Goal: Task Accomplishment & Management: Use online tool/utility

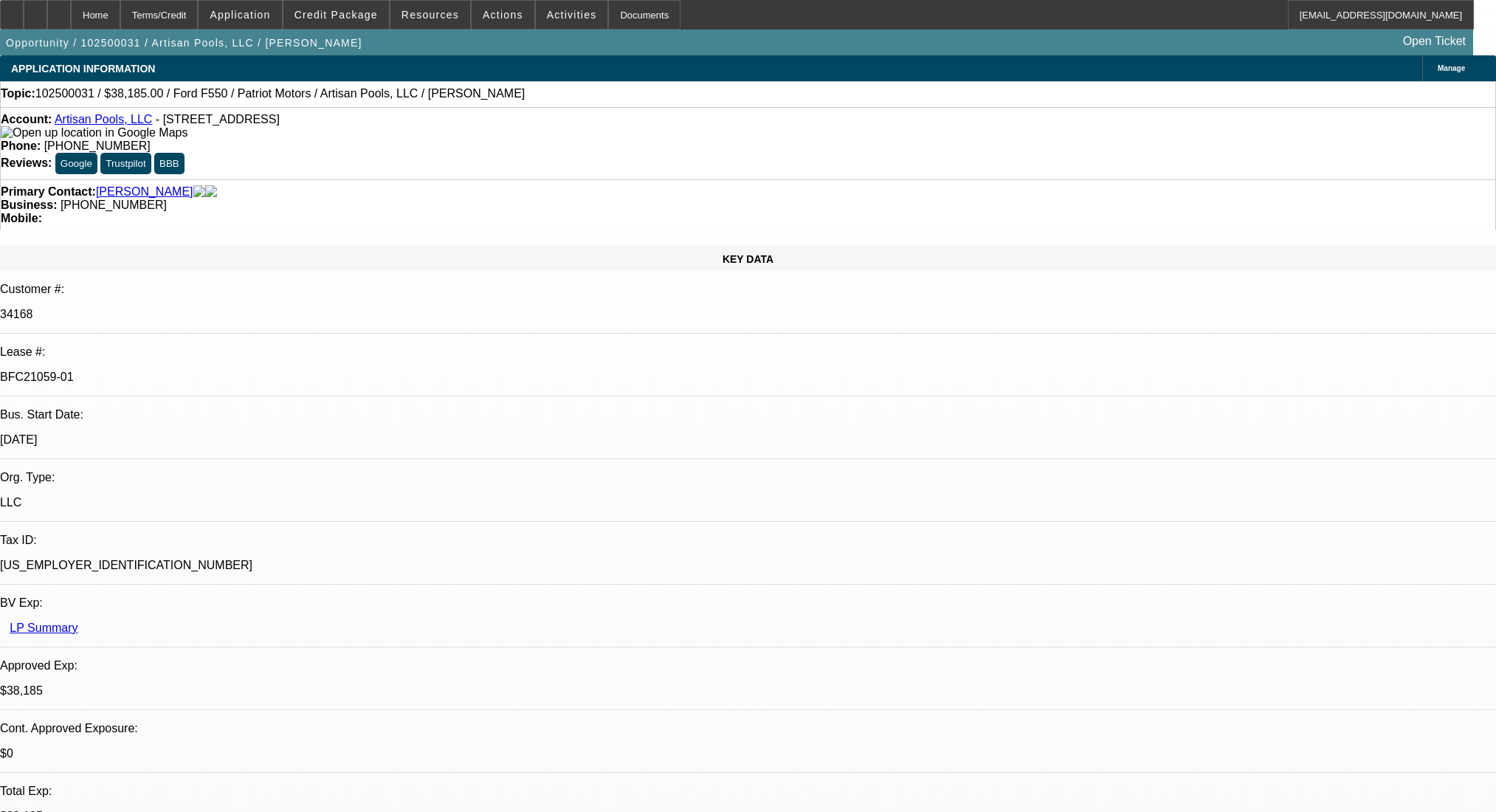
select select "0"
select select "3"
select select "0.1"
select select "4"
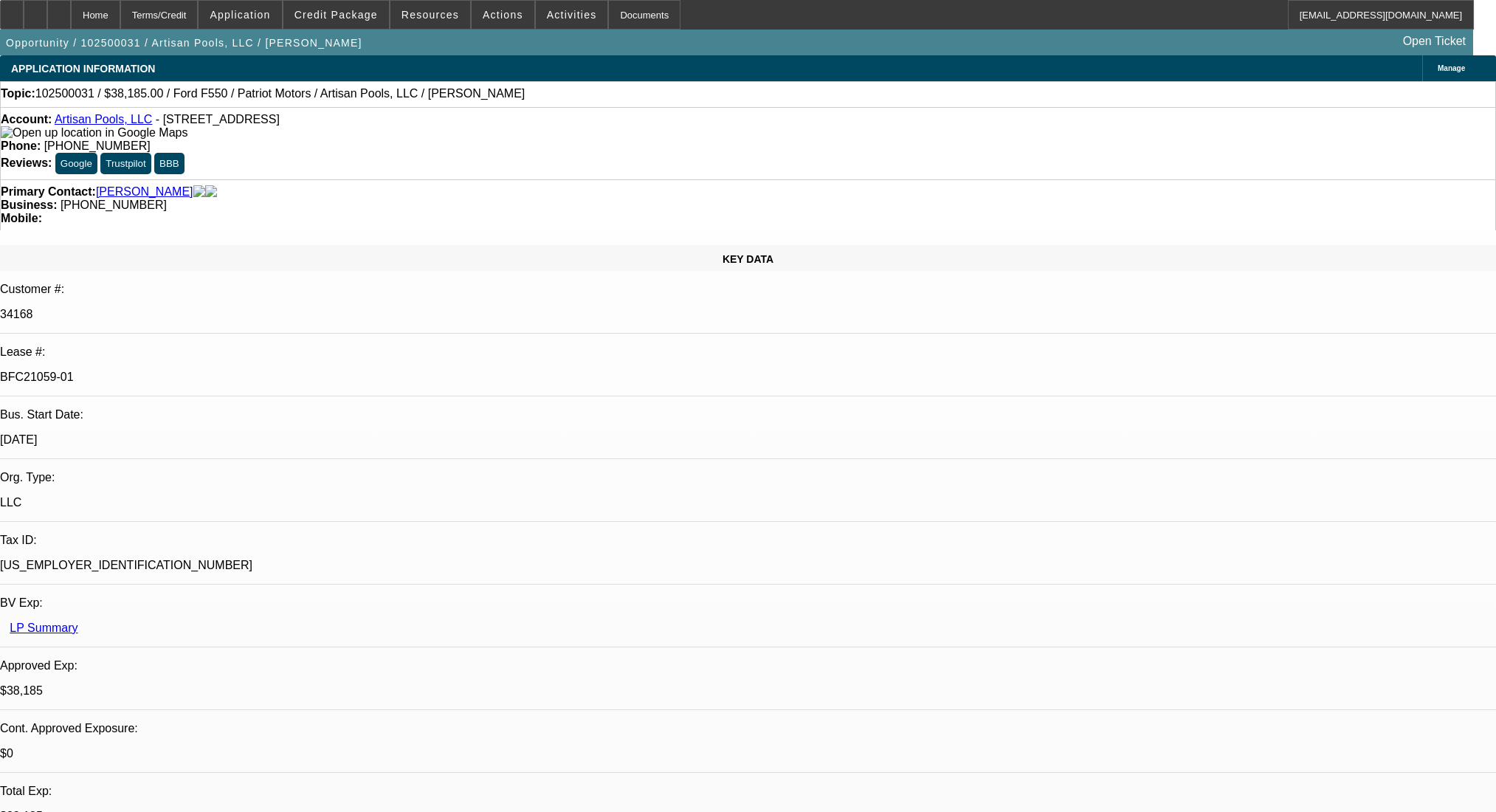
select select "0"
select select "3"
select select "0.1"
select select "4"
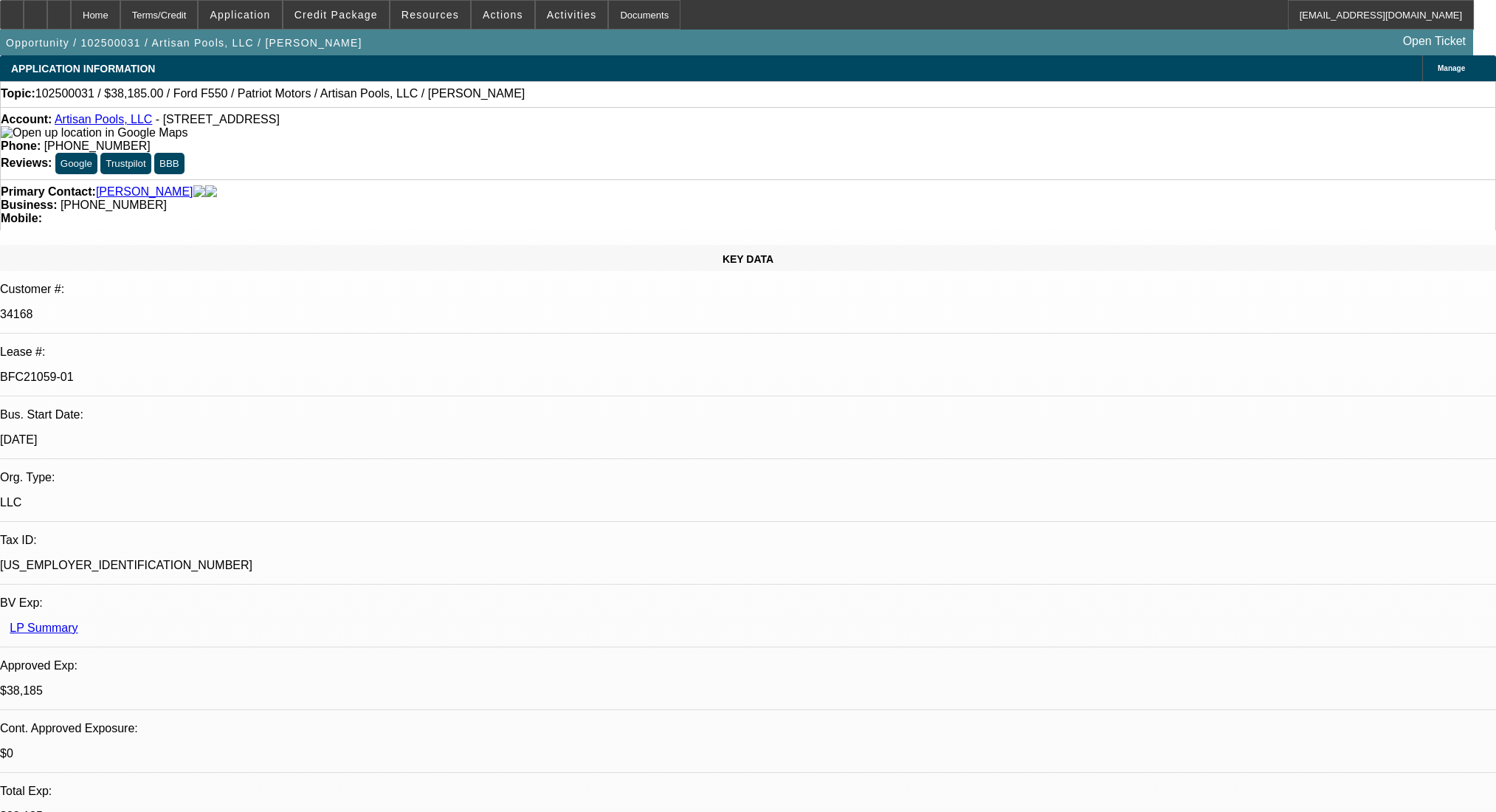
select select "0"
select select "0.1"
select select "4"
select select "0"
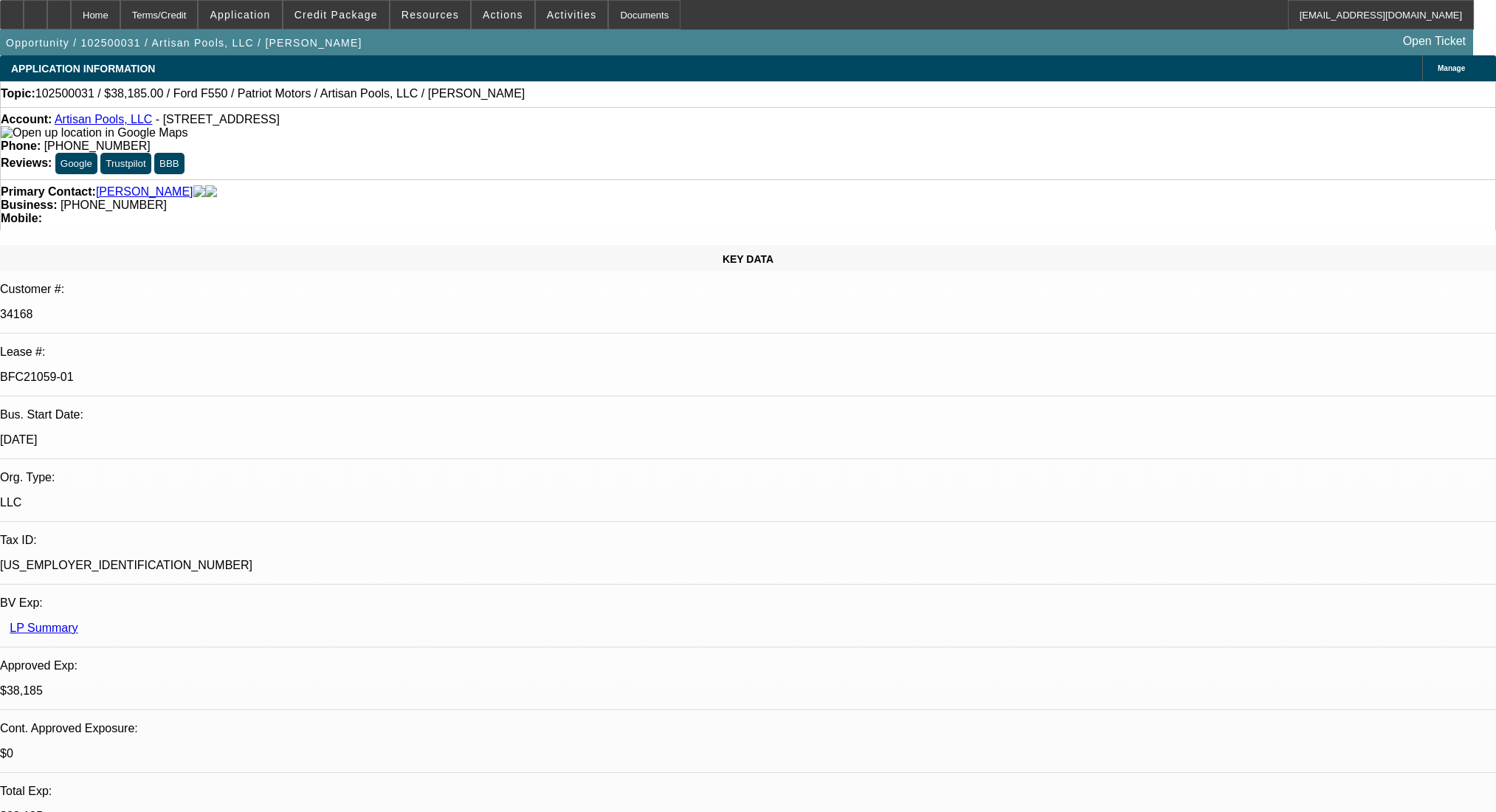
select select "0"
select select "3"
select select "0.1"
select select "4"
click at [71, 12] on div at bounding box center [59, 14] width 23 height 30
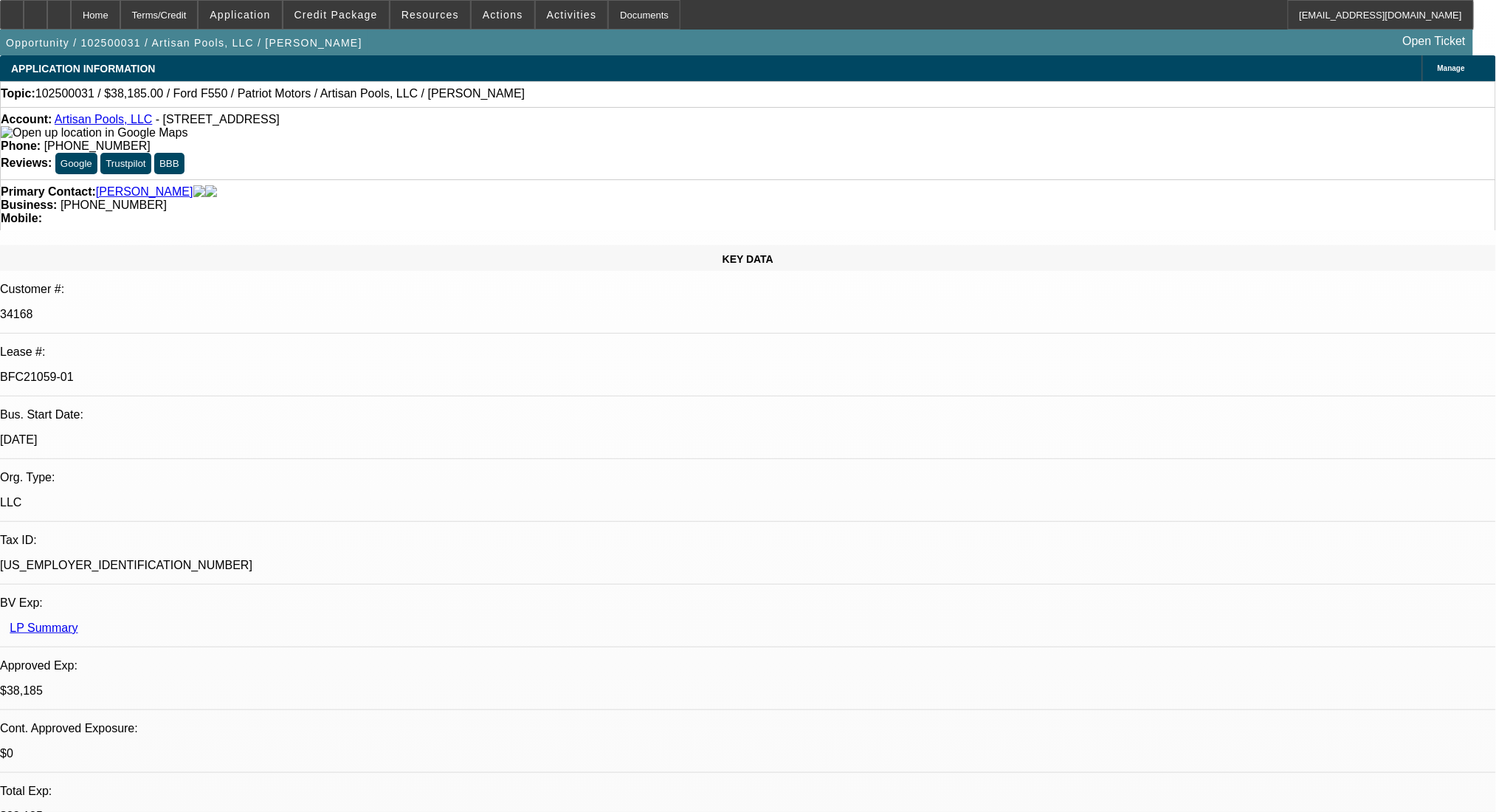
select select "0"
select select "3"
select select "0.1"
select select "4"
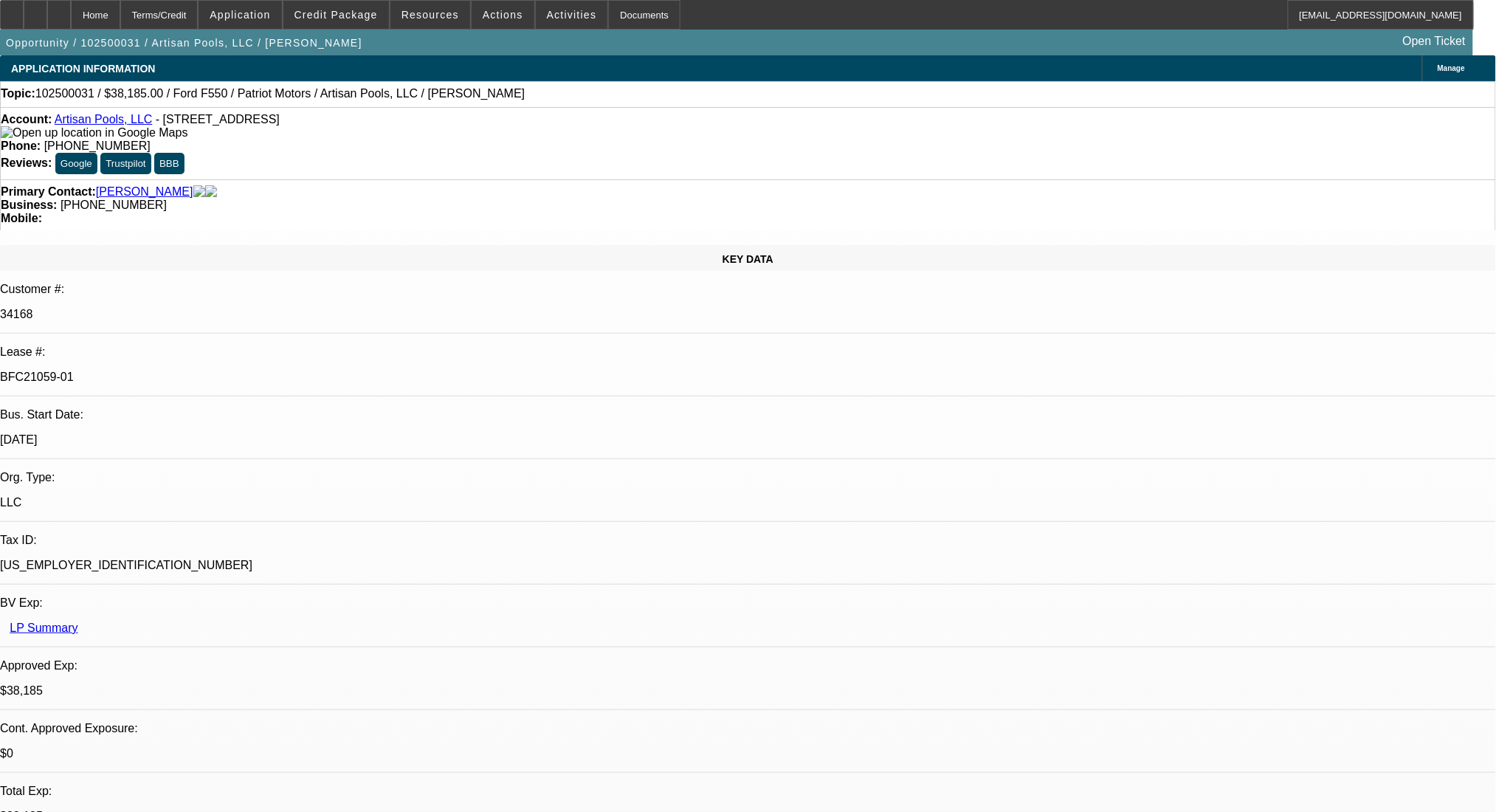
select select "0"
select select "3"
select select "0.1"
select select "4"
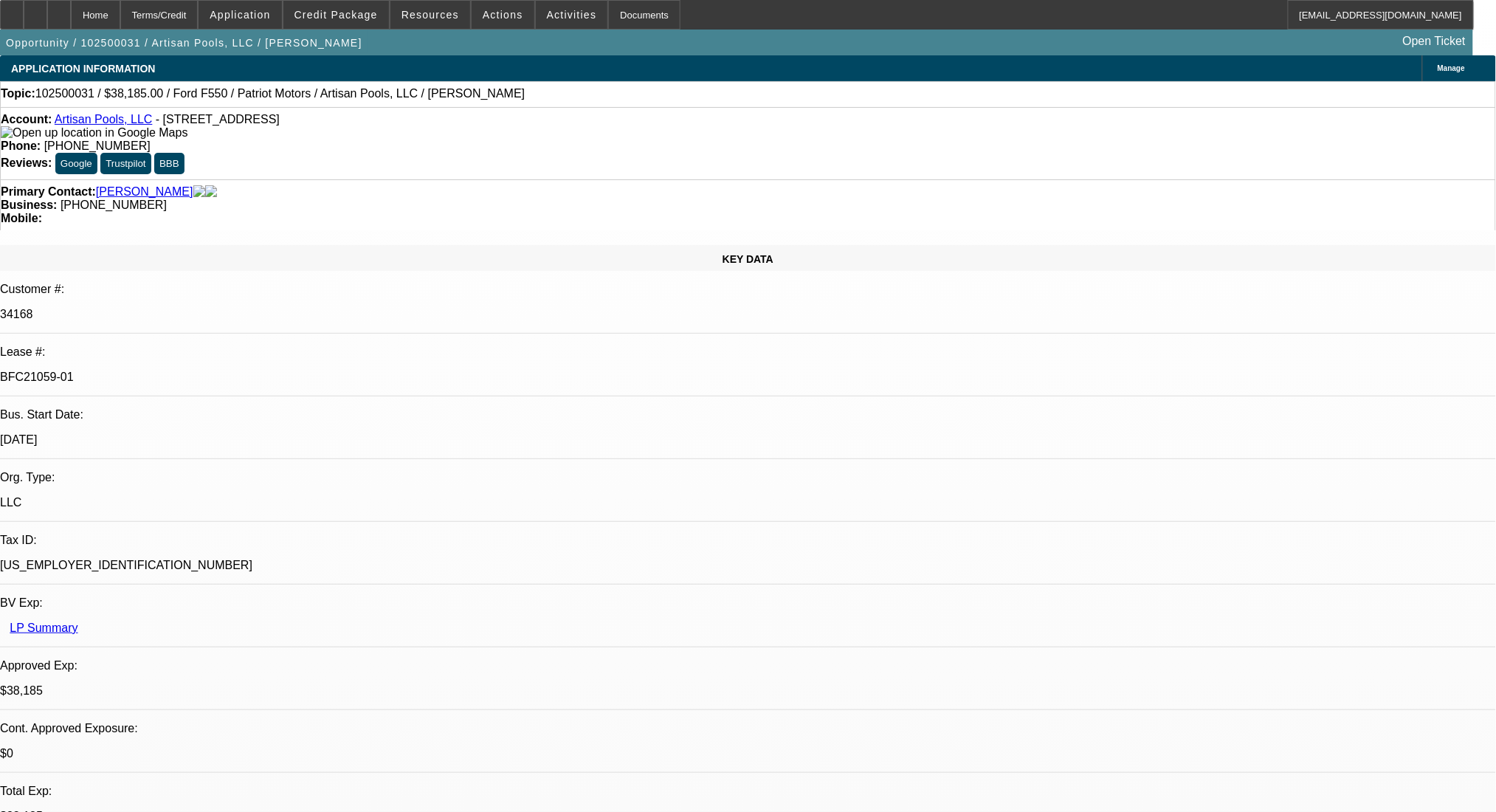
select select "0"
select select "0.1"
select select "4"
select select "0"
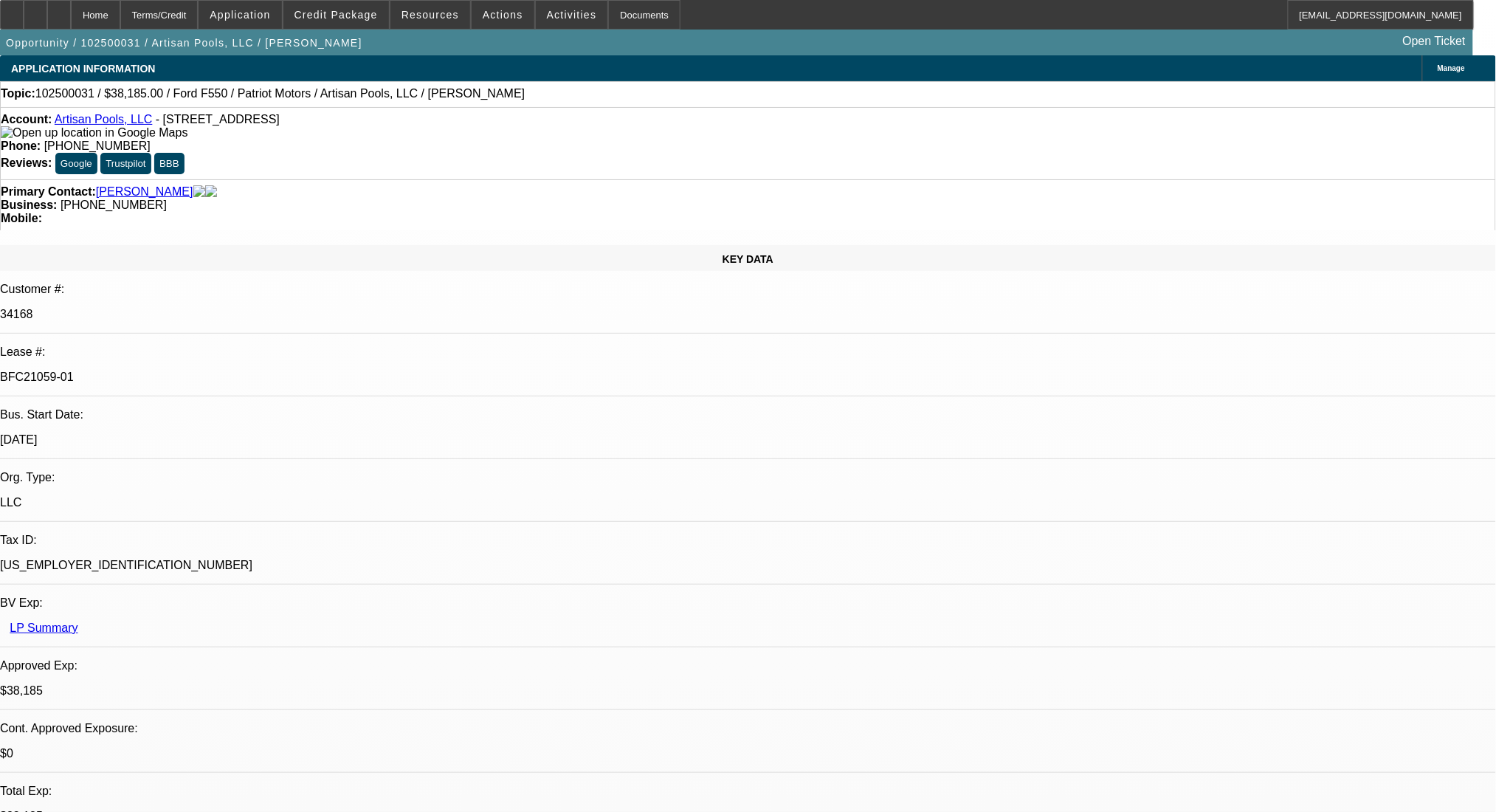
select select "0"
select select "3"
select select "0.1"
select select "4"
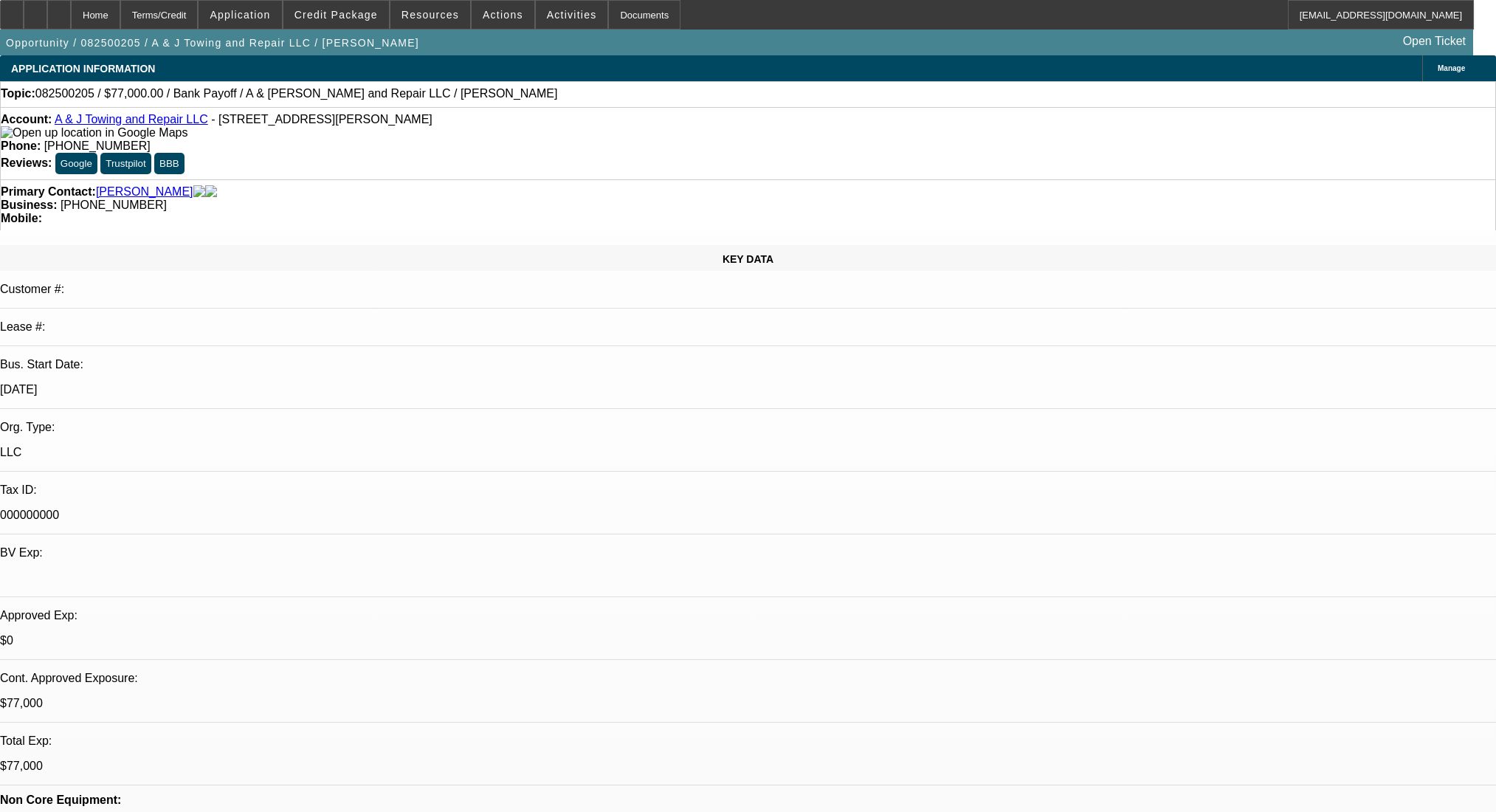
select select "0"
select select "2"
select select "0.1"
select select "4"
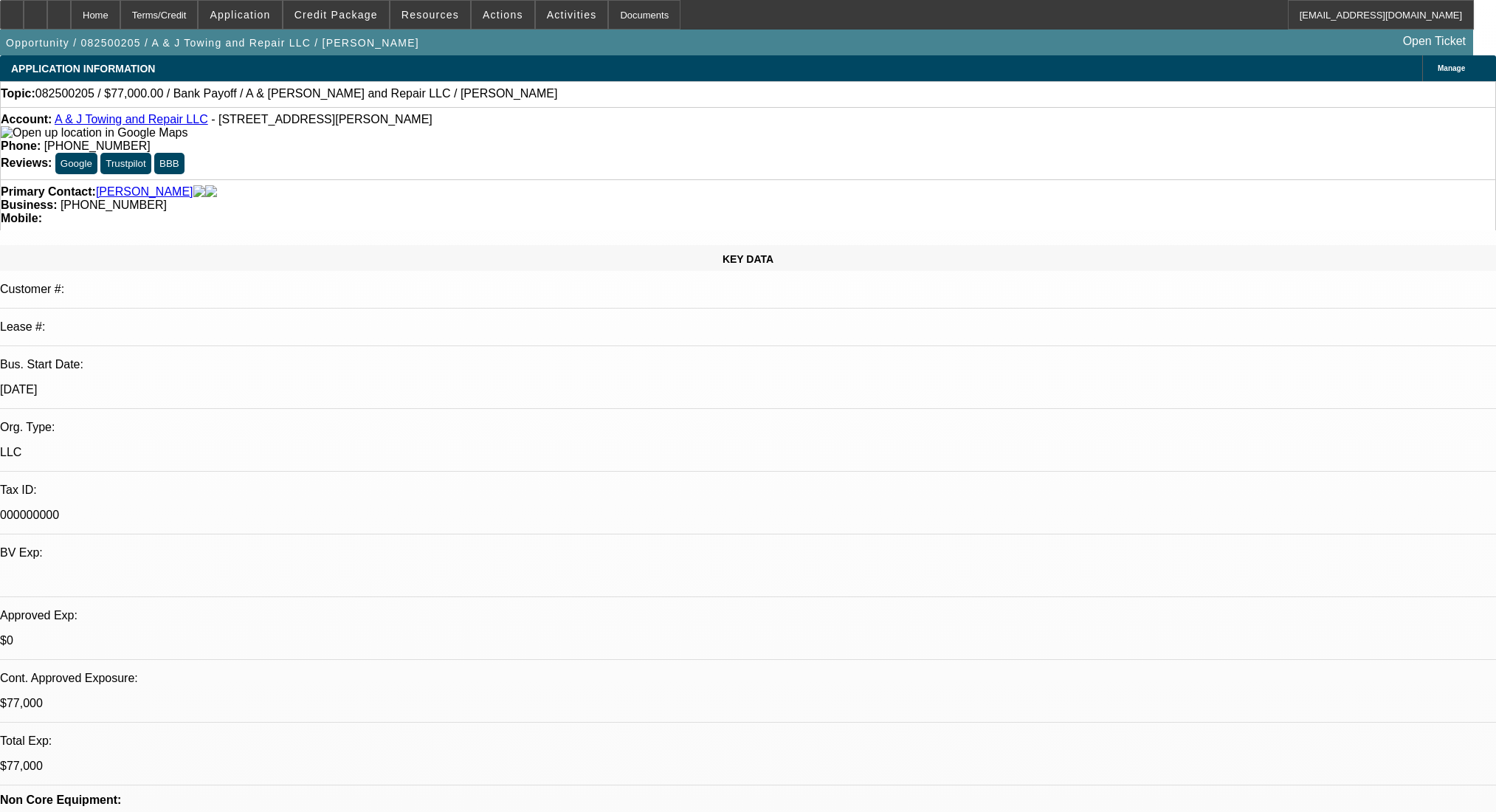
select select "0"
select select "2"
select select "0.1"
select select "4"
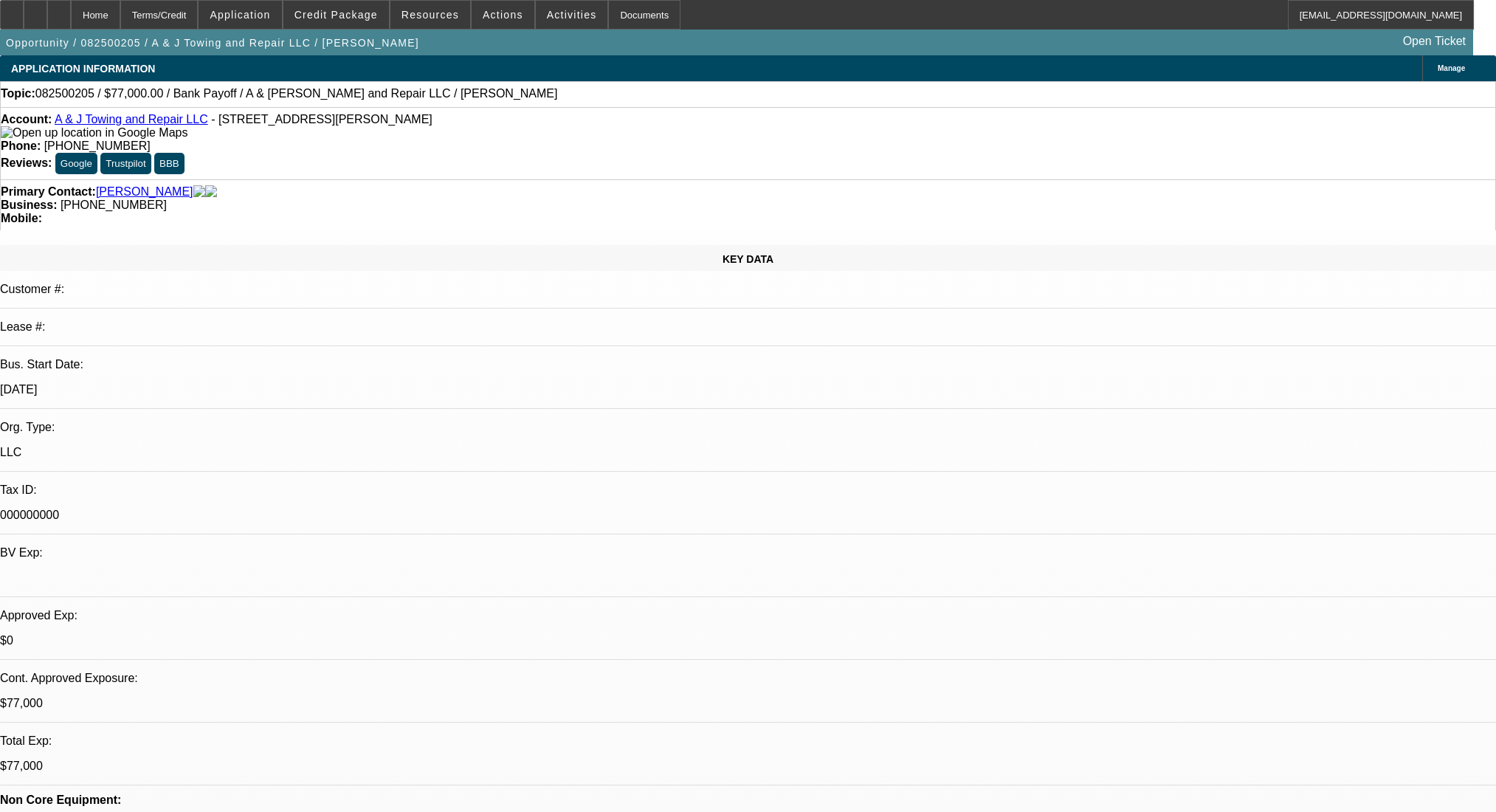
select select "0"
select select "2"
select select "0.1"
select select "4"
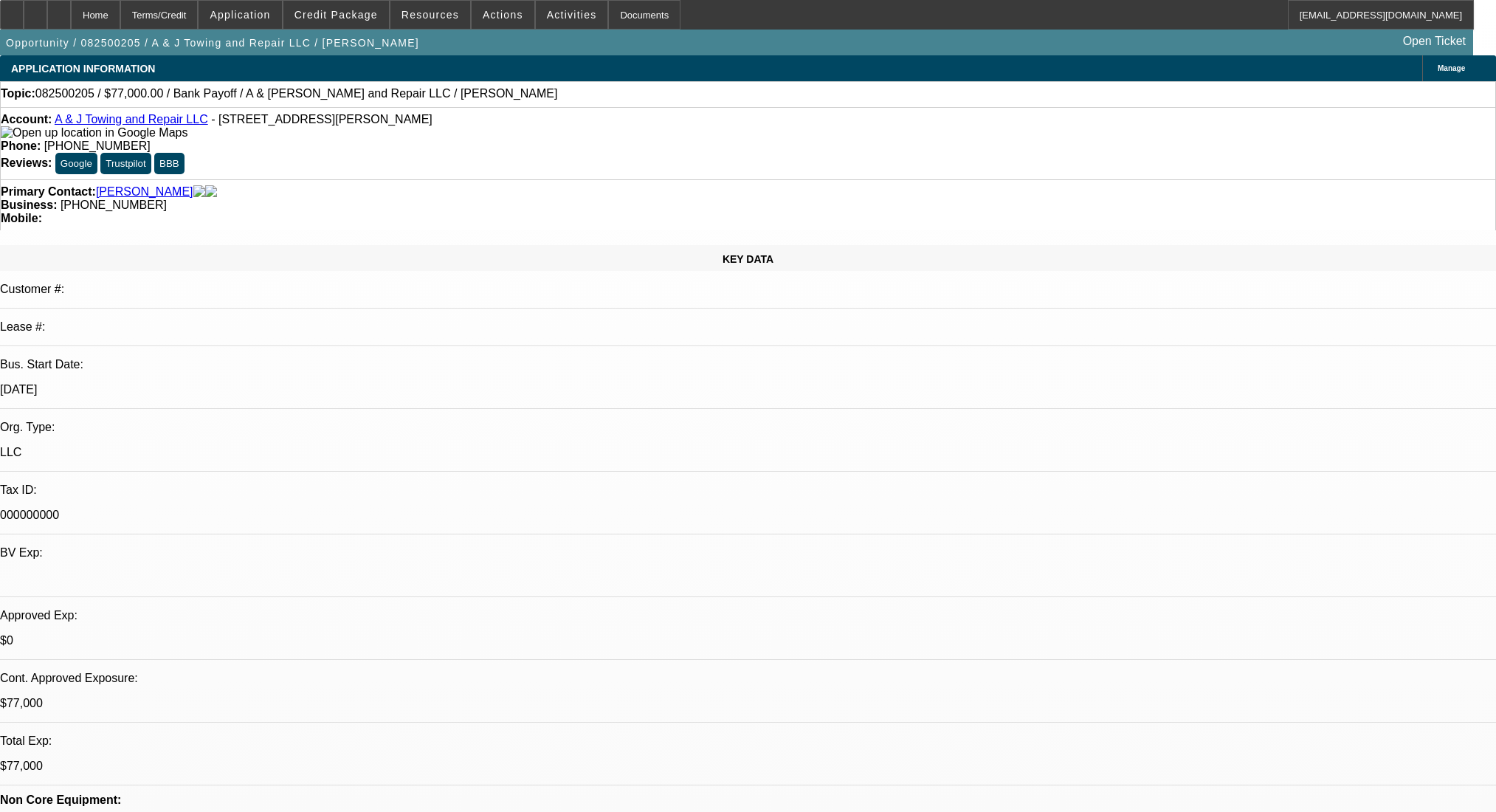
select select "0"
select select "2"
select select "0.1"
select select "4"
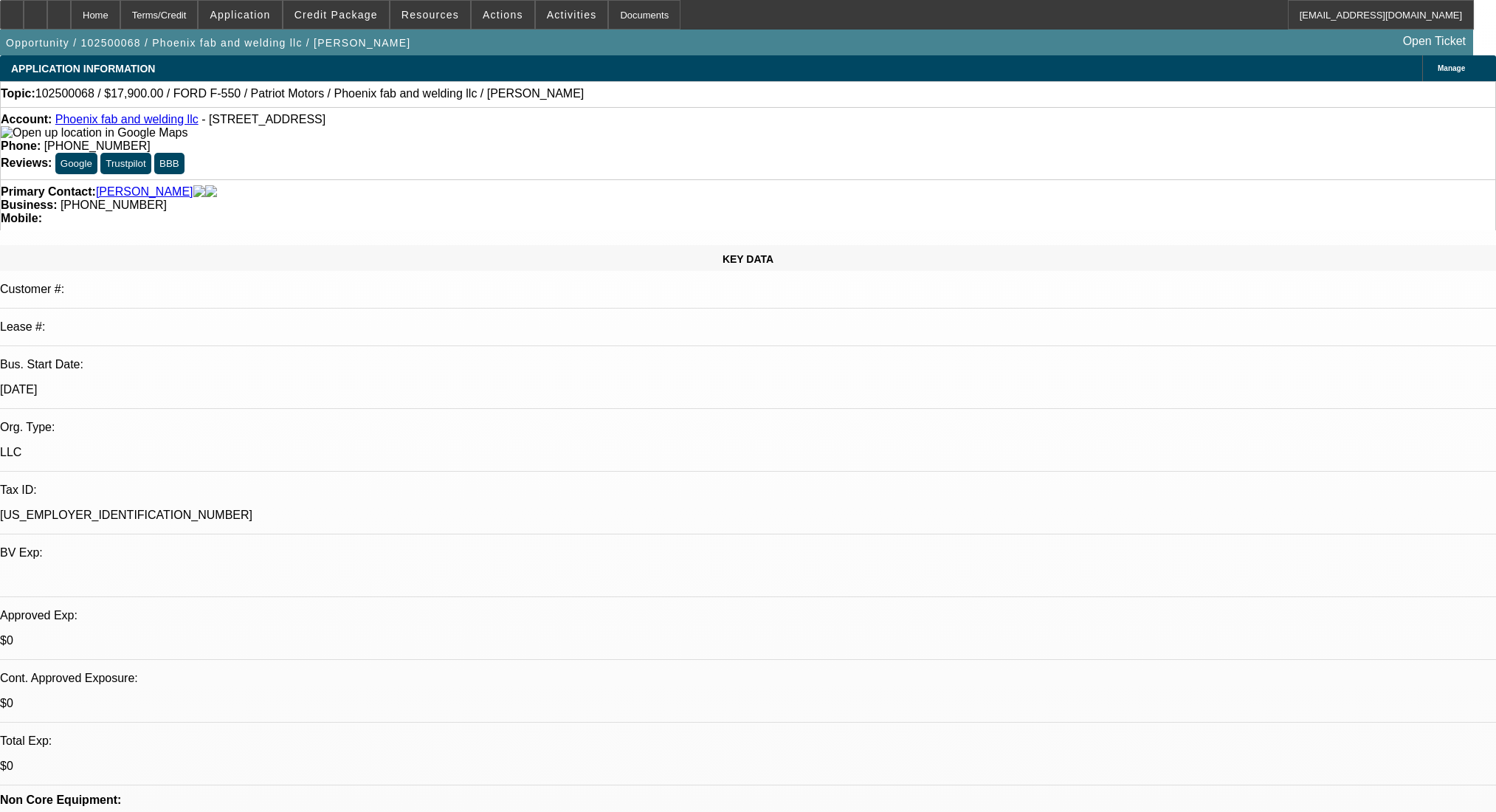
select select "0"
select select "6"
select select "0"
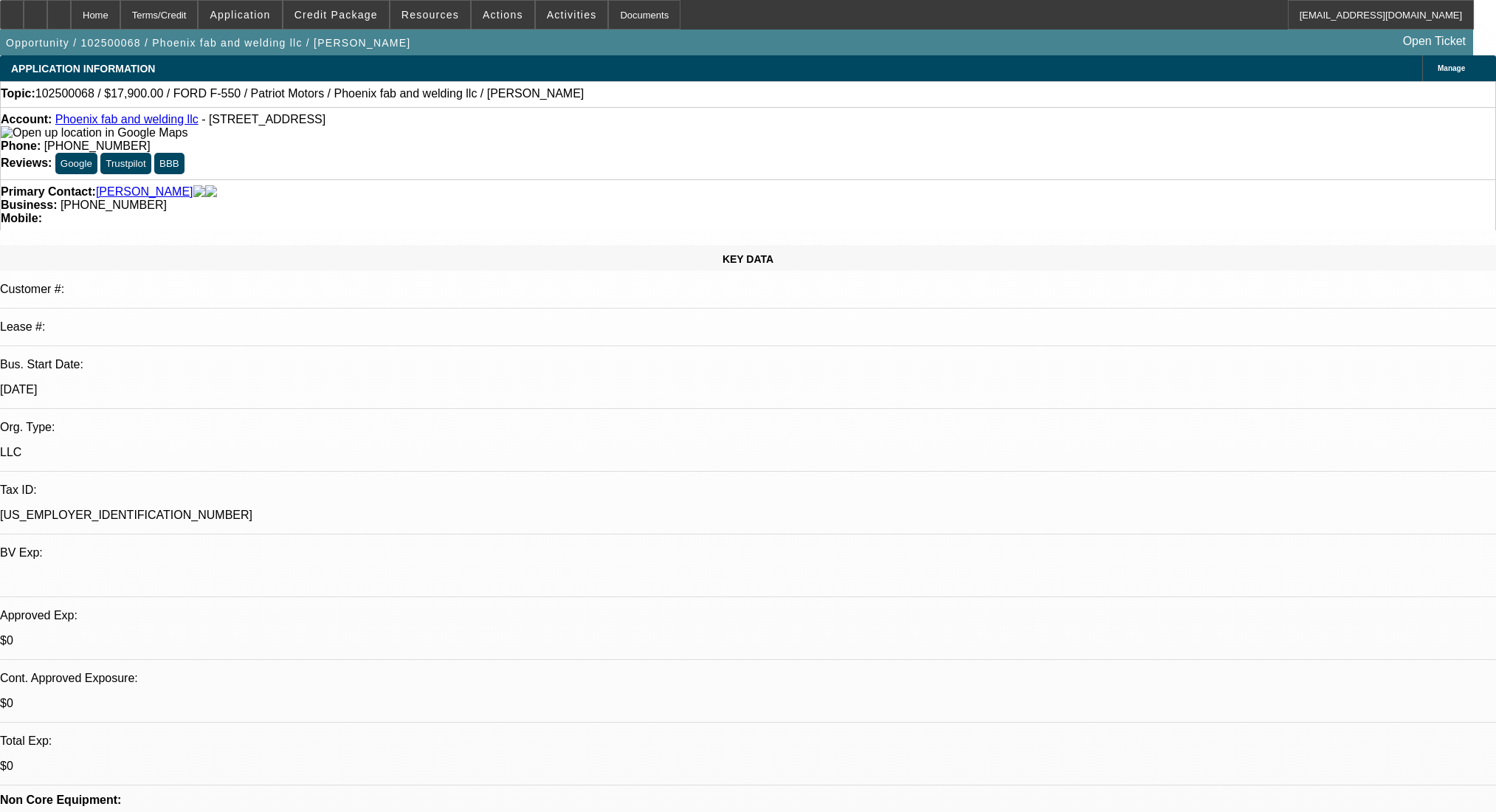
select select "0"
select select "6"
select select "0"
select select "2"
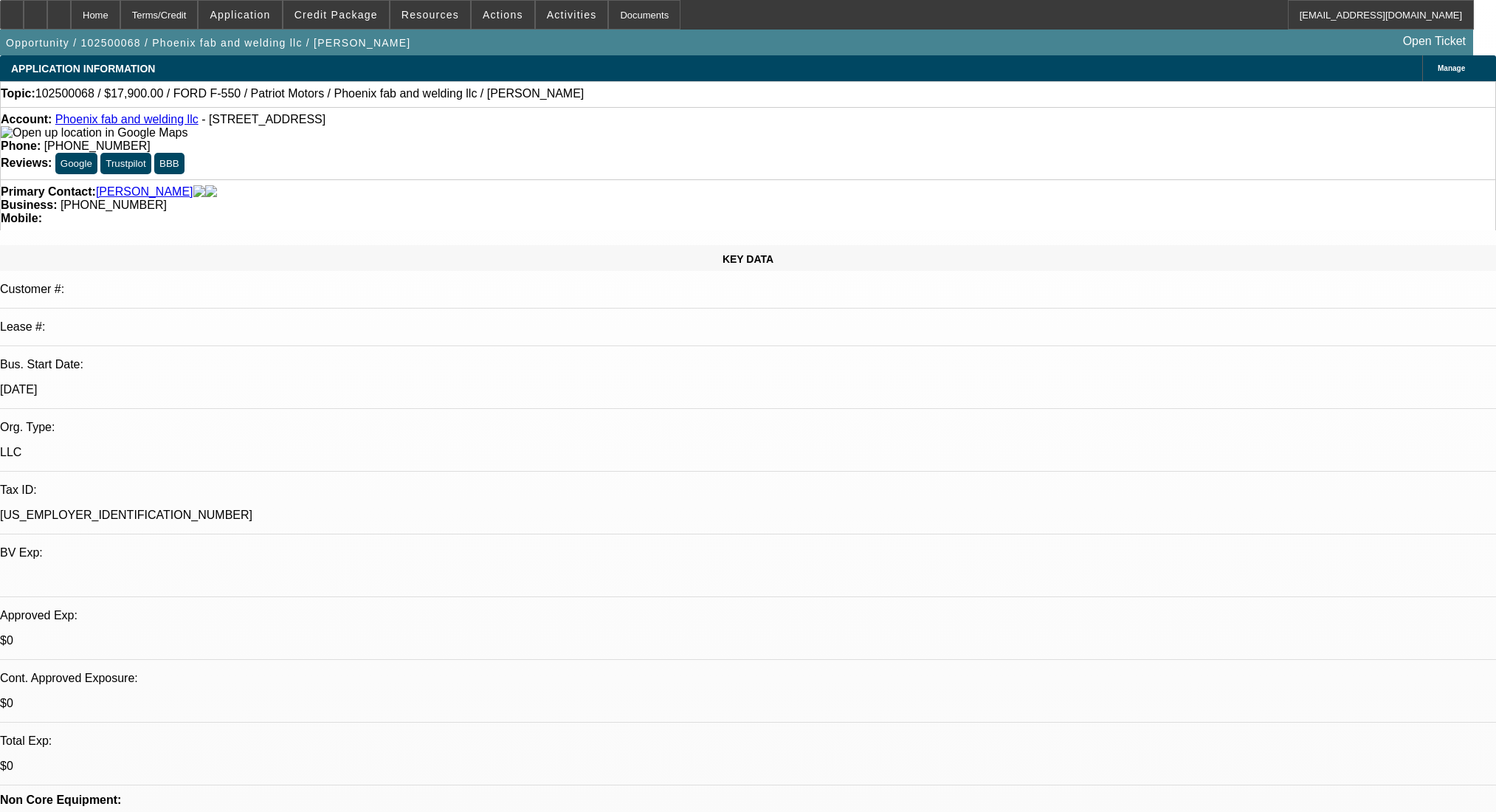
select select "2"
select select "0"
select select "6"
select select "0"
select select "2"
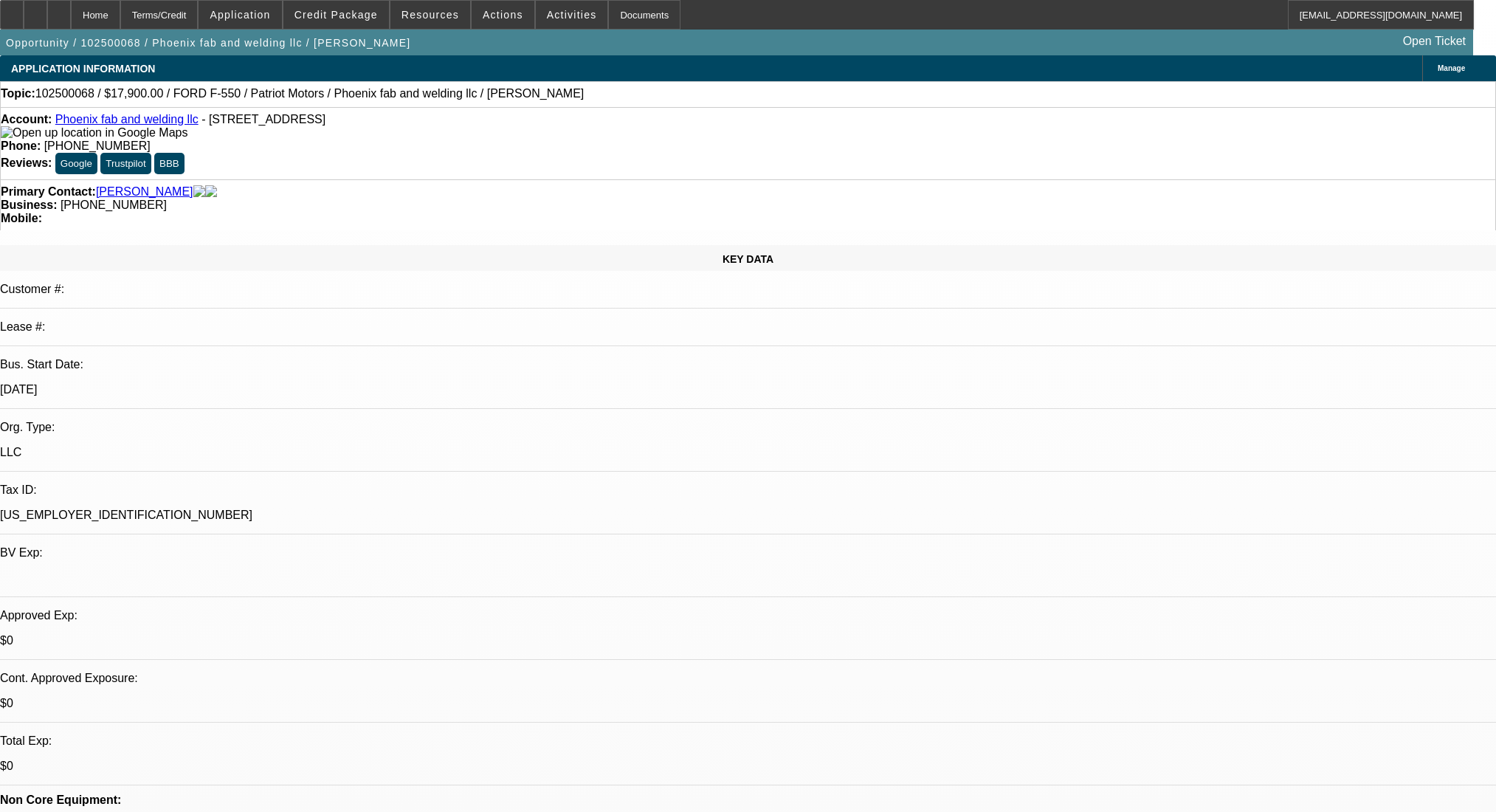
select select "2"
select select "0"
select select "6"
